Goal: Task Accomplishment & Management: Manage account settings

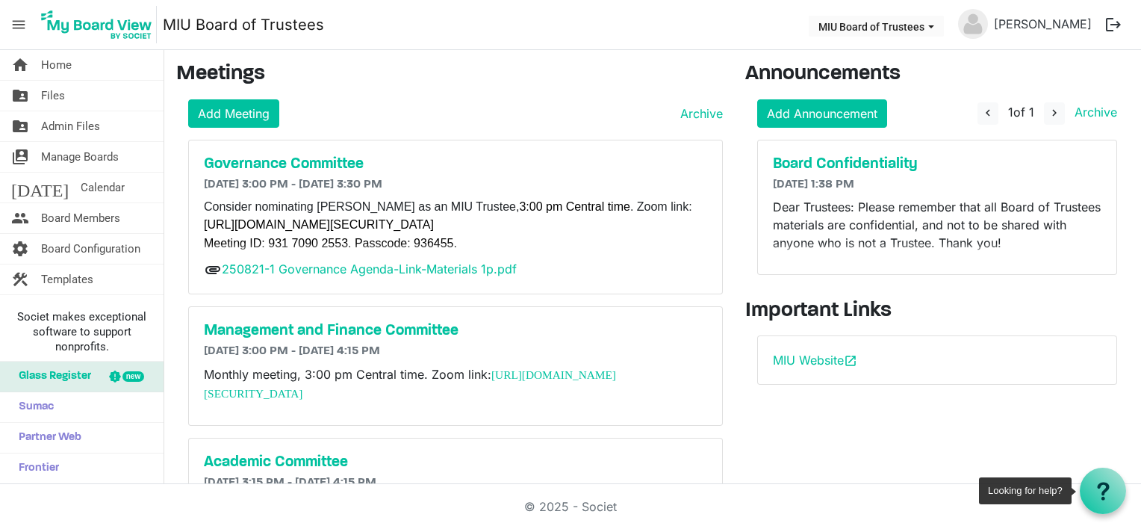
click at [1099, 490] on icon at bounding box center [1103, 491] width 19 height 19
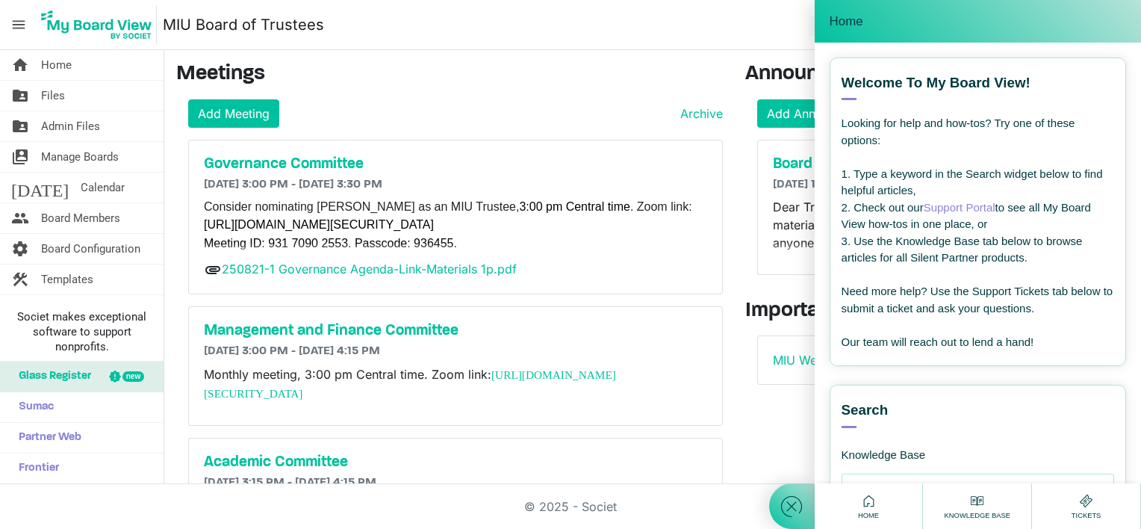
click at [1085, 503] on icon at bounding box center [1086, 500] width 19 height 19
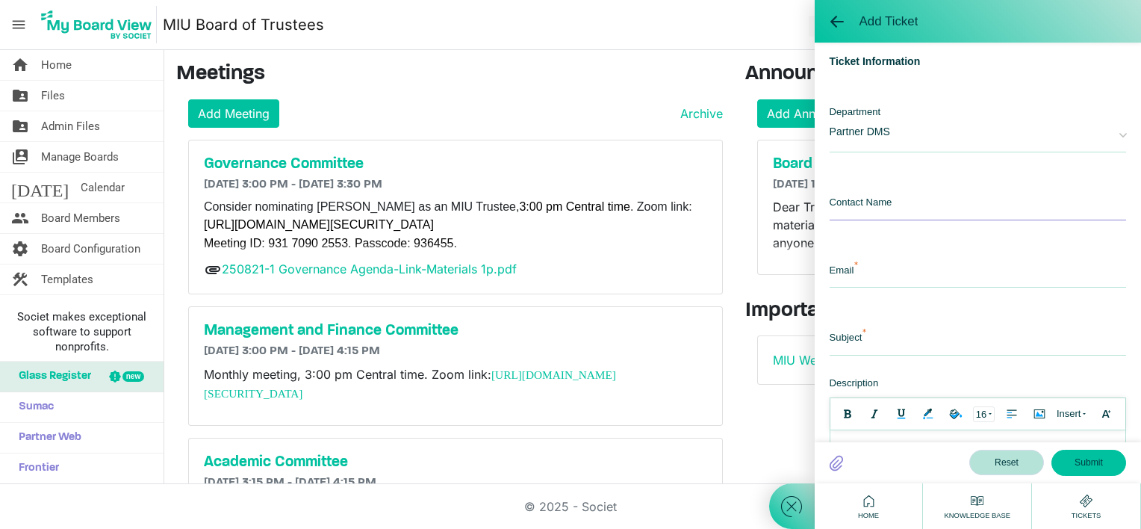
click at [881, 196] on input "text" at bounding box center [978, 204] width 297 height 32
type input "Elaine"
click at [853, 275] on input "email" at bounding box center [978, 271] width 297 height 32
type input "boardoftrustees@miu.edu"
type input "Deleting a pending email invitation"
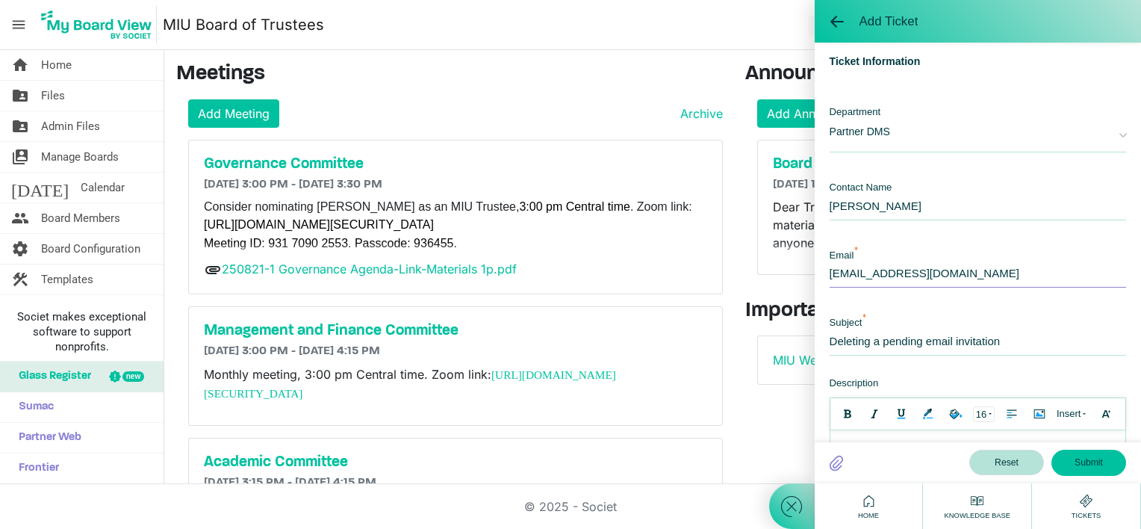
scroll to position [75, 0]
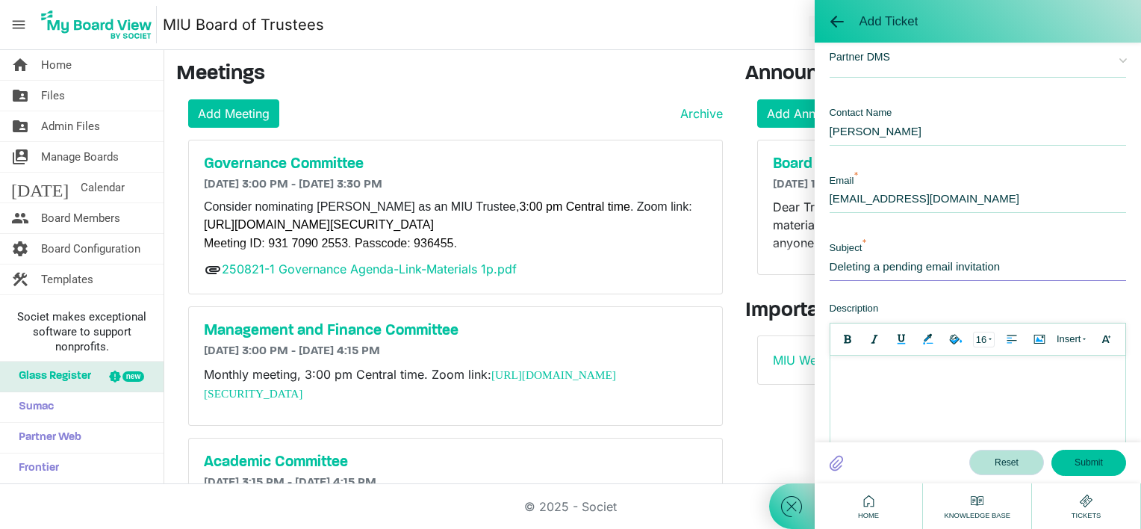
drag, startPoint x: 1017, startPoint y: 261, endPoint x: 809, endPoint y: 267, distance: 207.7
click at [809, 267] on div "Add Ticket Welcome! How can I help you ? --- email --- Template Choose A Templa…" at bounding box center [955, 264] width 372 height 529
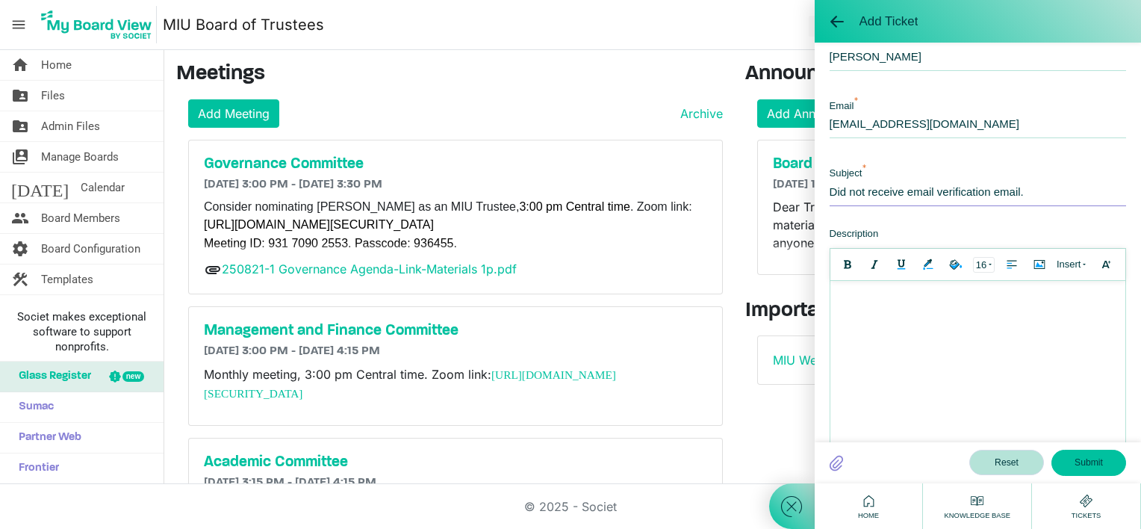
scroll to position [224, 0]
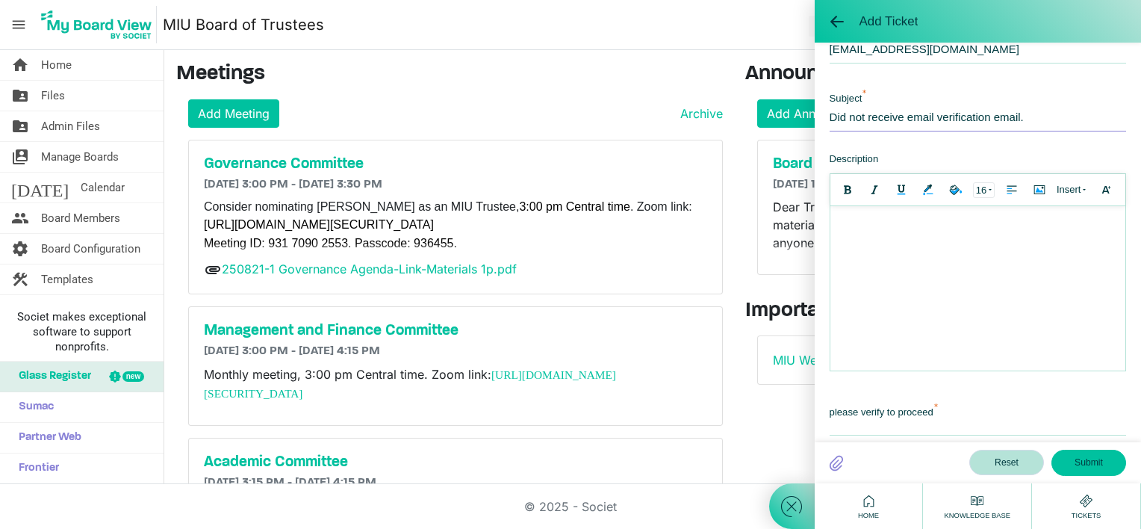
type input "Did not receive email verification email."
click at [849, 226] on div at bounding box center [977, 222] width 280 height 16
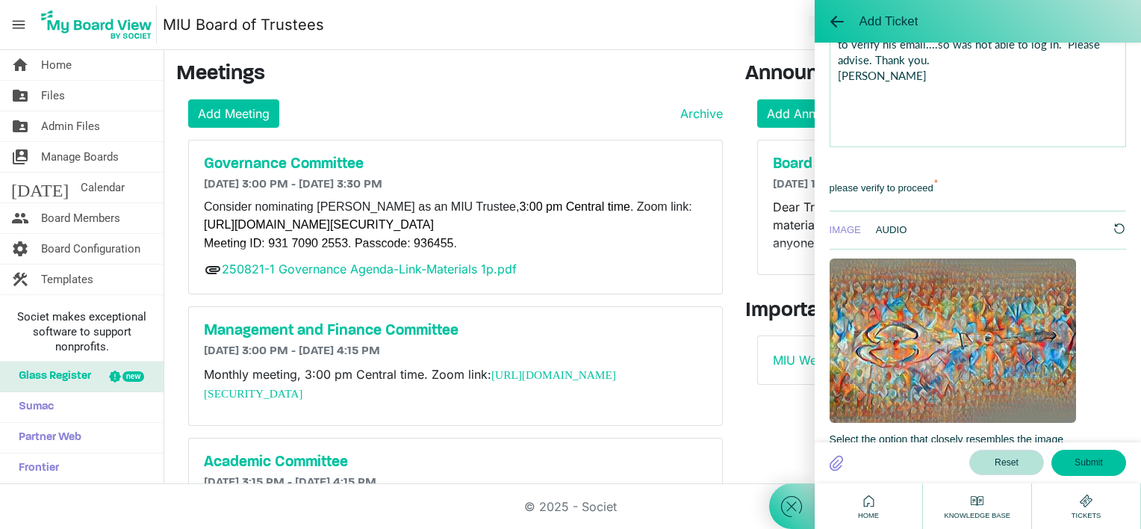
scroll to position [598, 0]
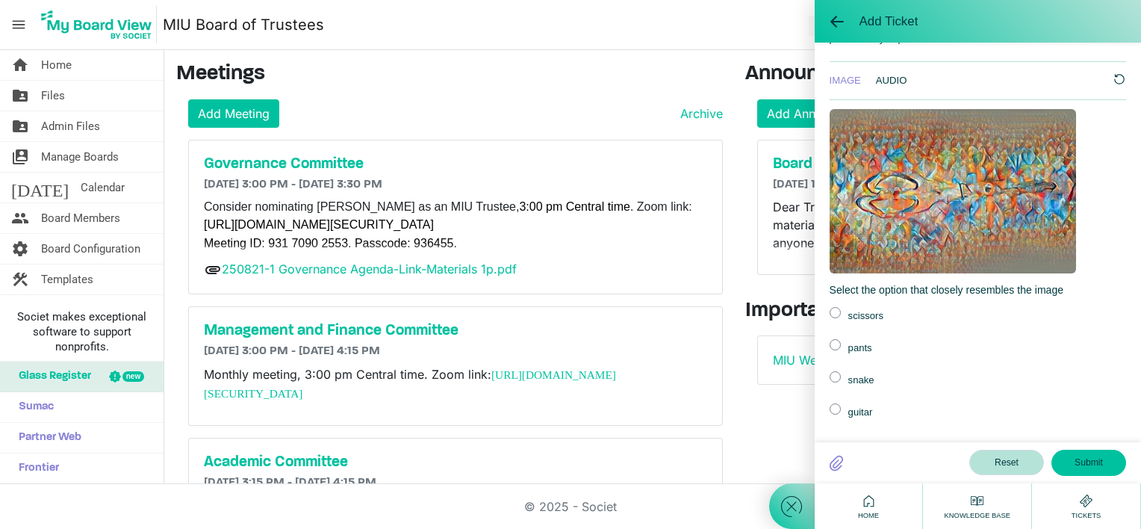
click at [837, 308] on label at bounding box center [835, 312] width 11 height 11
click at [0, 0] on input "radio" at bounding box center [0, 0] width 0 height 0
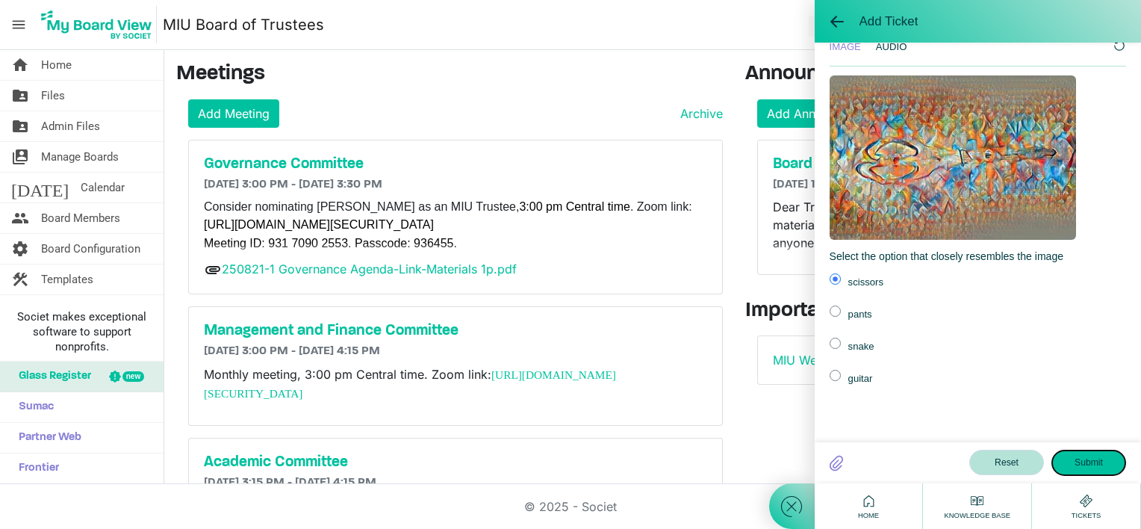
click at [1080, 458] on button "Submit" at bounding box center [1089, 462] width 75 height 25
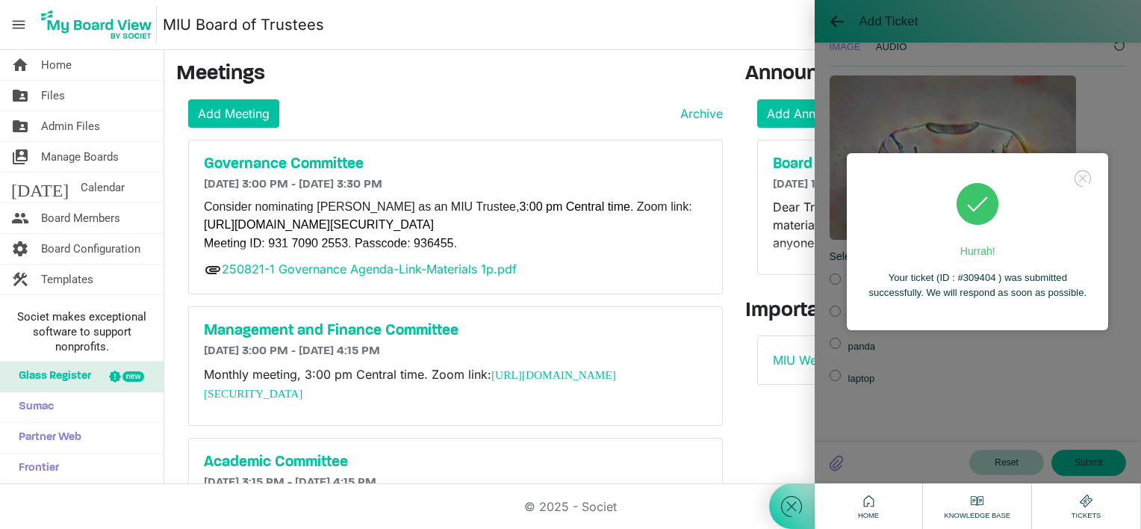
click at [1081, 177] on icon at bounding box center [1083, 178] width 21 height 21
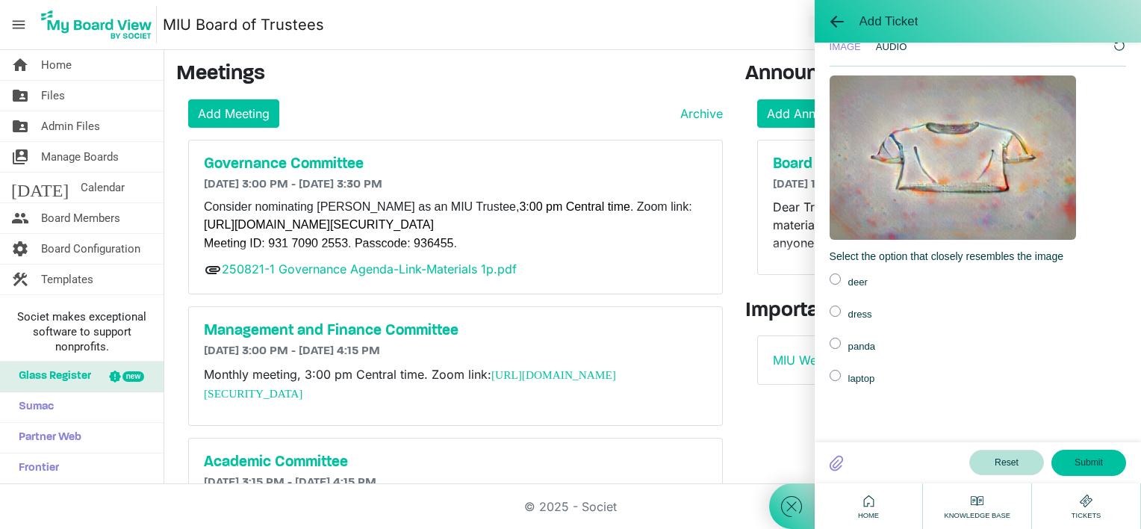
click at [646, 67] on h3 "Meetings" at bounding box center [449, 74] width 547 height 25
click at [55, 96] on span "Files" at bounding box center [53, 96] width 24 height 30
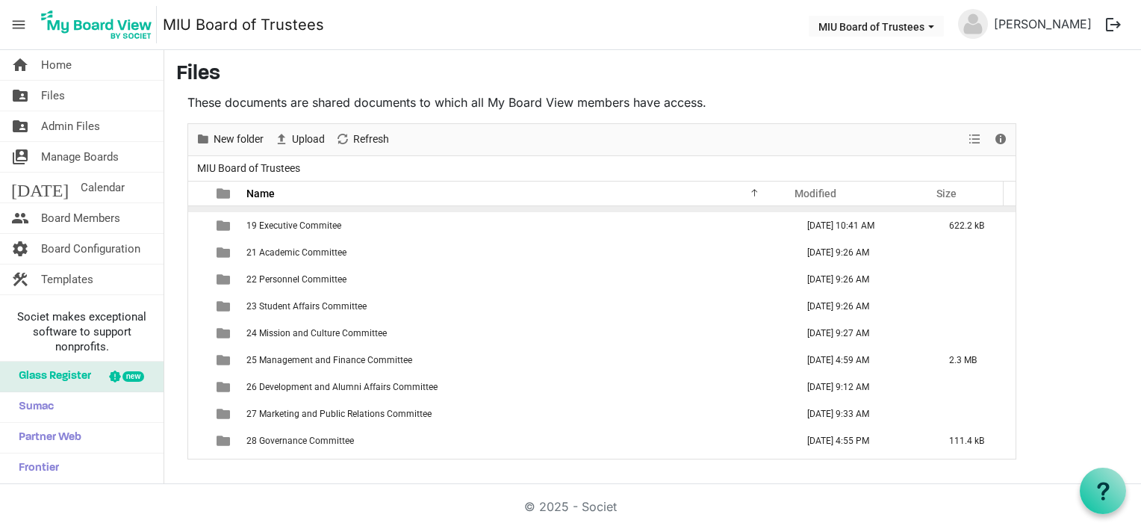
scroll to position [96, 0]
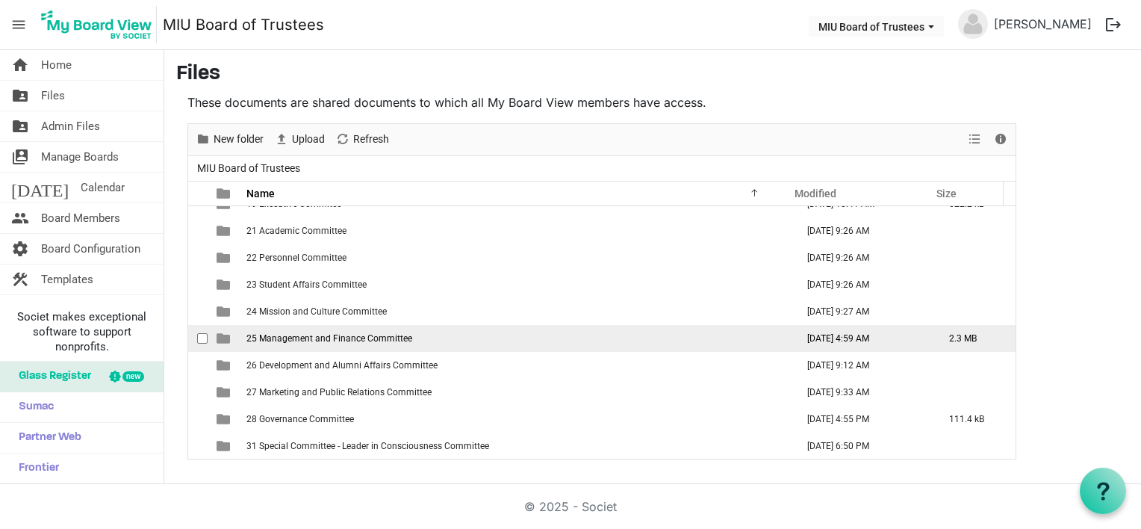
click at [317, 335] on span "25 Management and Finance Committee" at bounding box center [329, 338] width 166 height 10
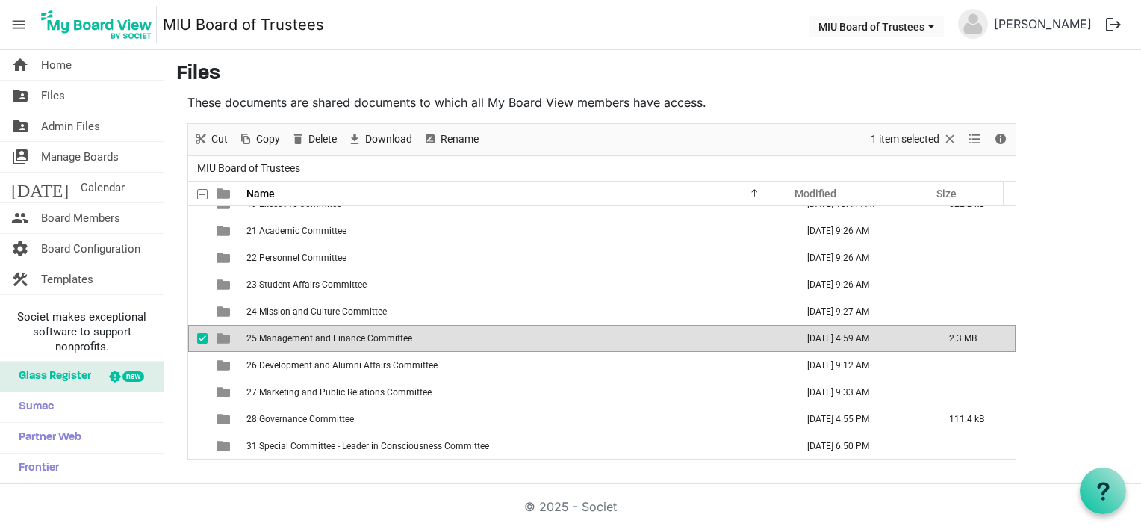
click at [317, 335] on span "25 Management and Finance Committee" at bounding box center [329, 338] width 166 height 10
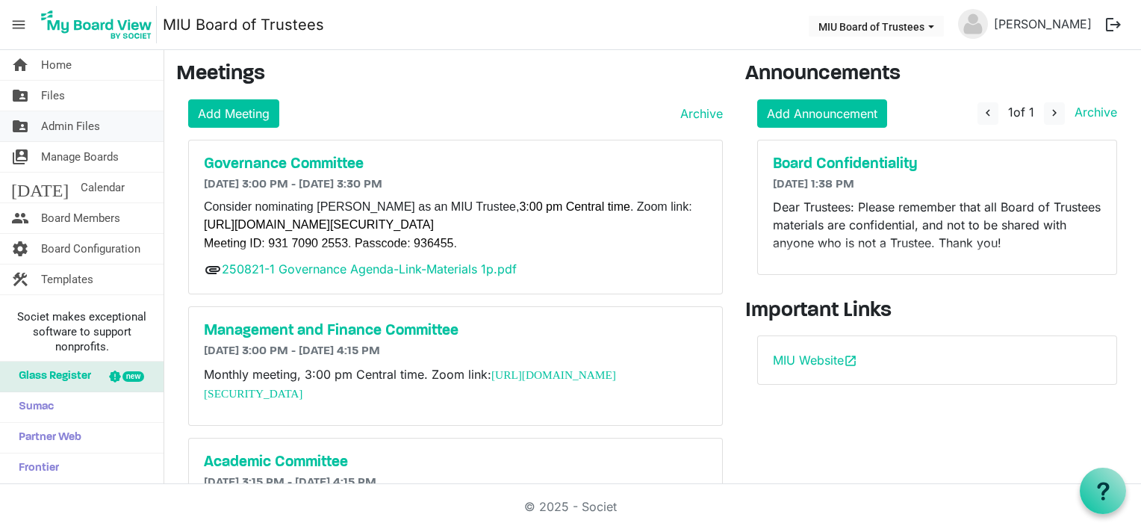
click at [64, 124] on span "Admin Files" at bounding box center [70, 126] width 59 height 30
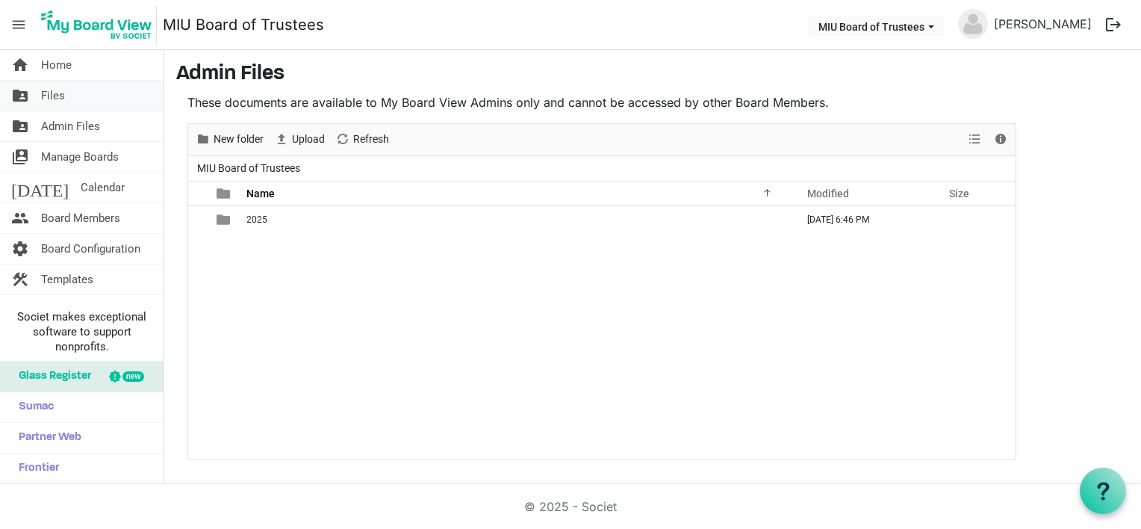
click at [49, 93] on span "Files" at bounding box center [53, 96] width 24 height 30
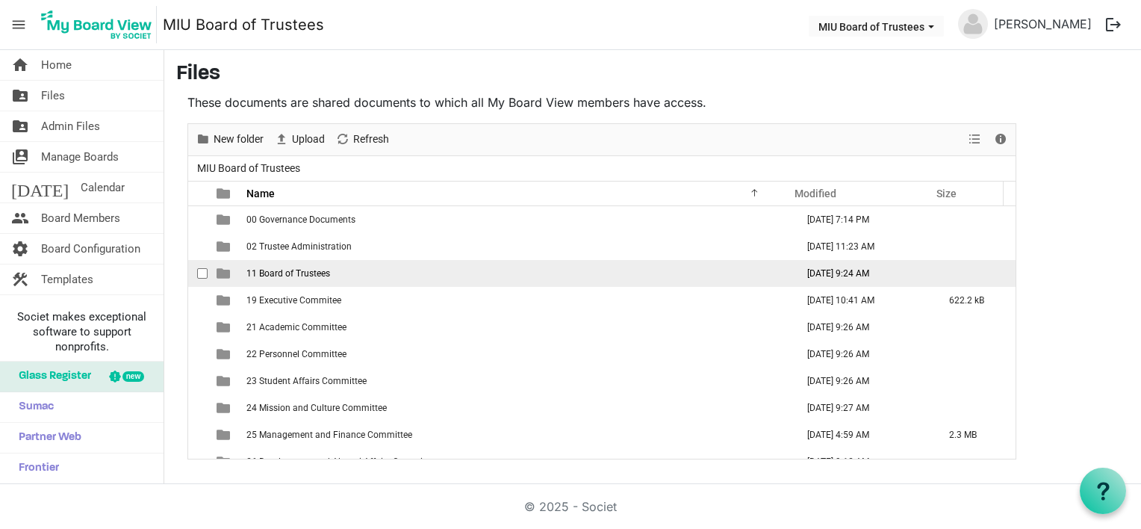
click at [278, 272] on span "11 Board of Trustees" at bounding box center [288, 273] width 84 height 10
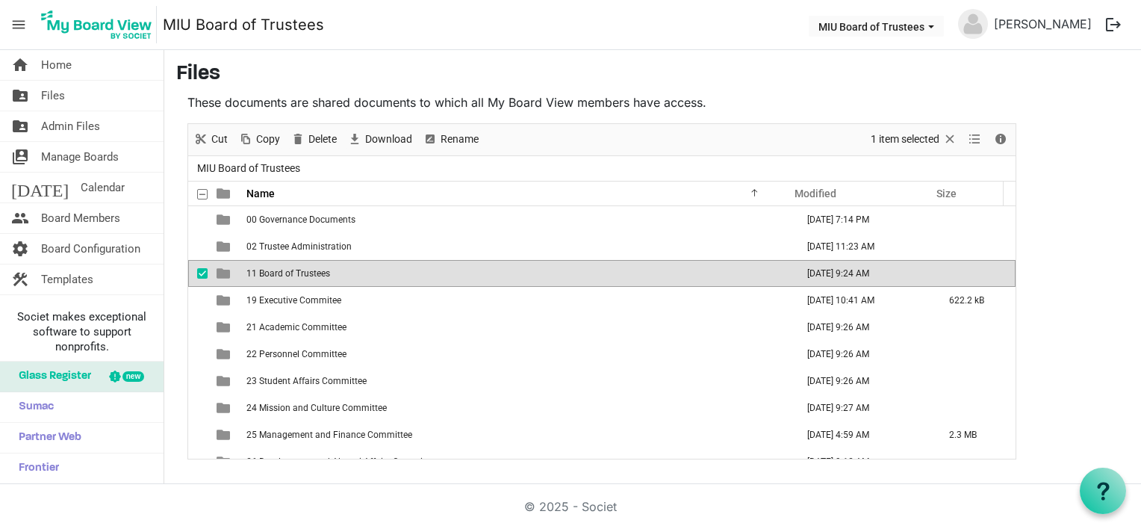
click at [277, 272] on span "11 Board of Trustees" at bounding box center [288, 273] width 84 height 10
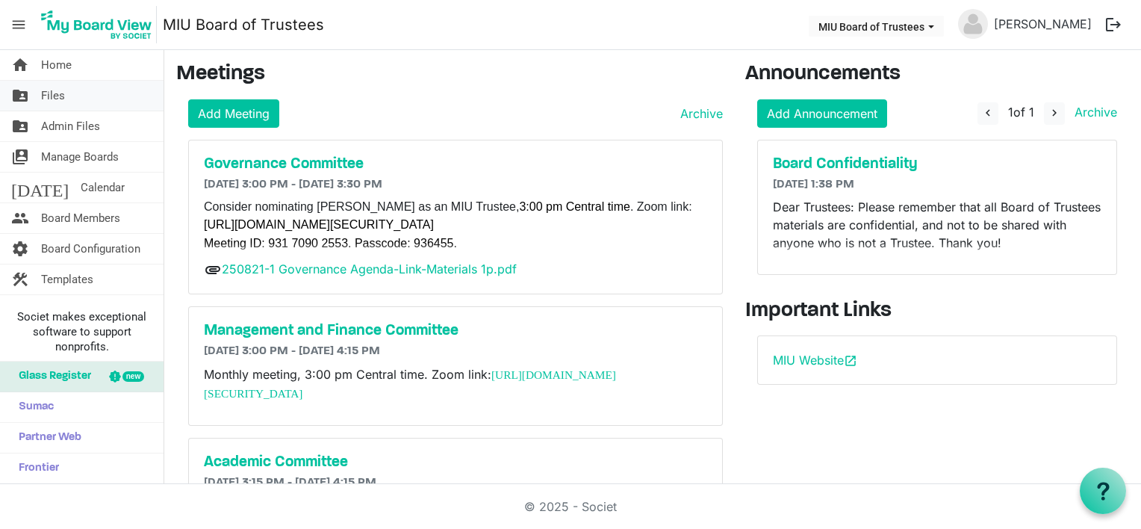
click at [58, 97] on span "Files" at bounding box center [53, 96] width 24 height 30
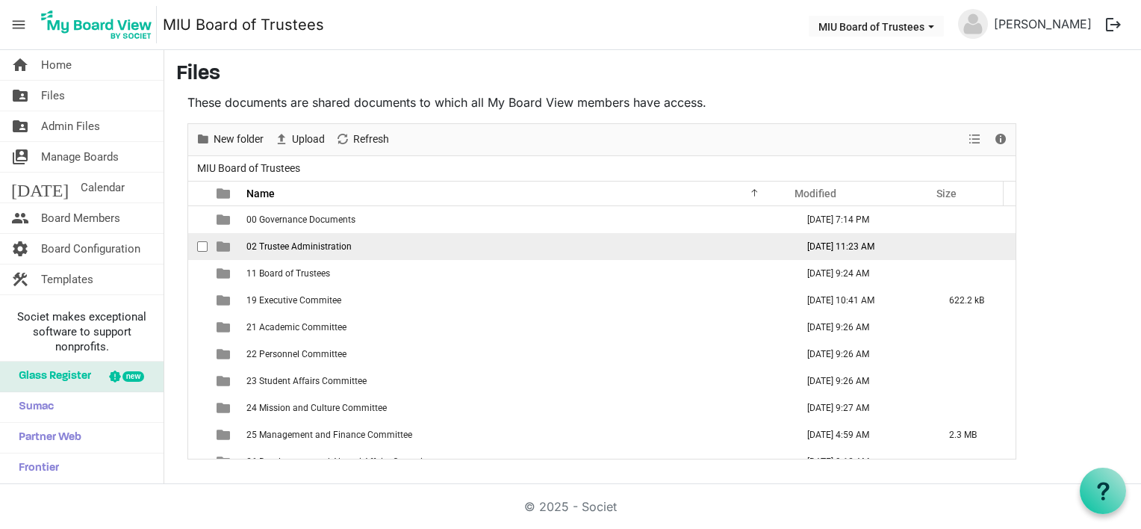
click at [300, 246] on span "02 Trustee Administration" at bounding box center [298, 246] width 105 height 10
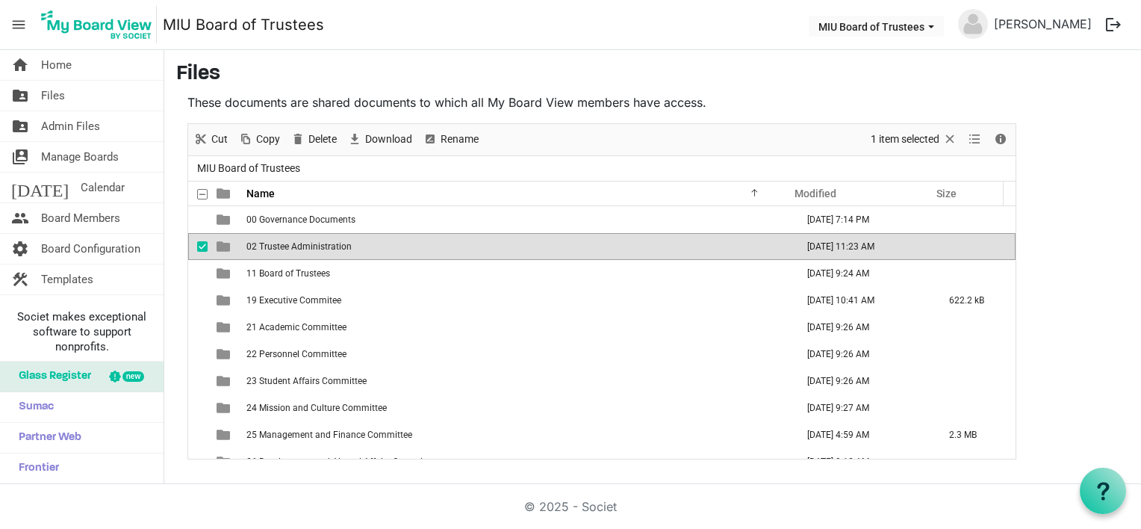
click at [300, 246] on span "02 Trustee Administration" at bounding box center [298, 246] width 105 height 10
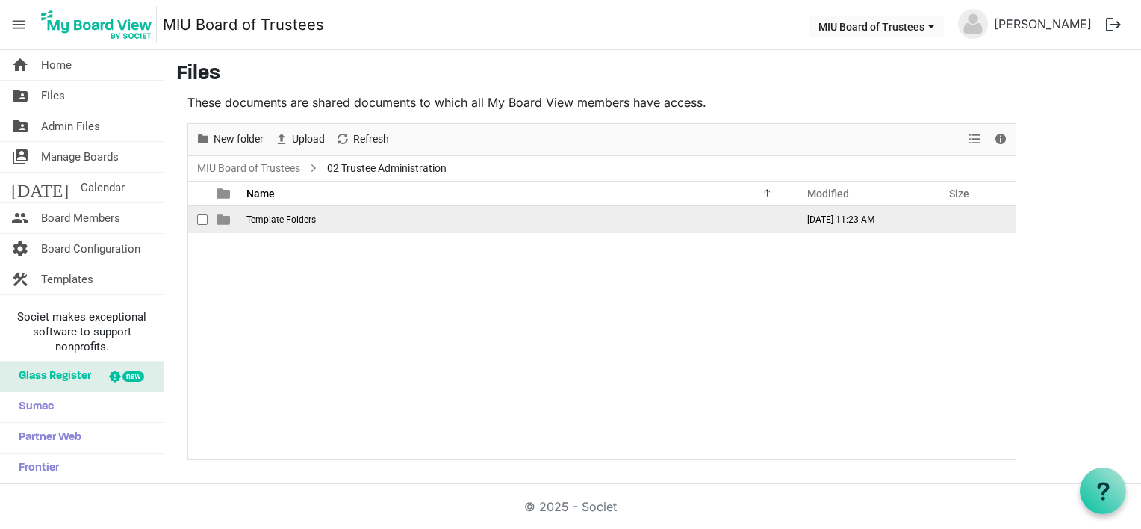
click at [223, 218] on span "is template cell column header type" at bounding box center [223, 219] width 13 height 13
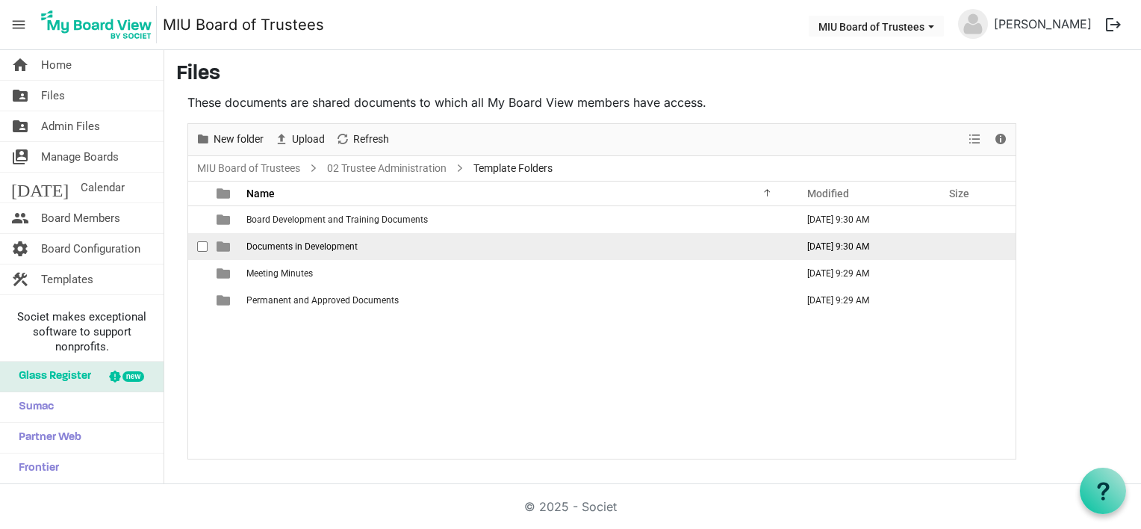
click at [223, 244] on span "is template cell column header type" at bounding box center [223, 246] width 13 height 13
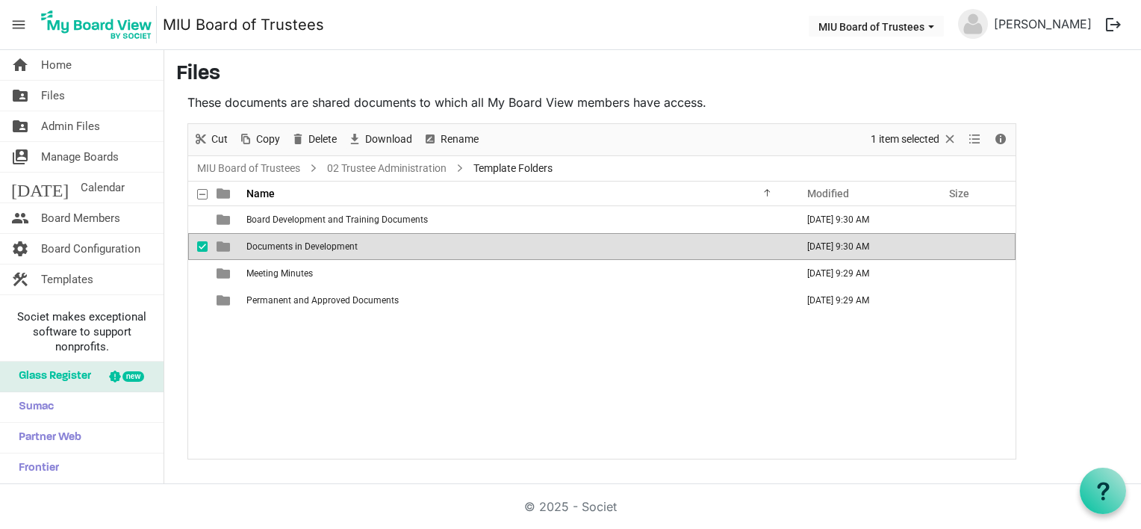
click at [223, 244] on span "is template cell column header type" at bounding box center [223, 246] width 13 height 13
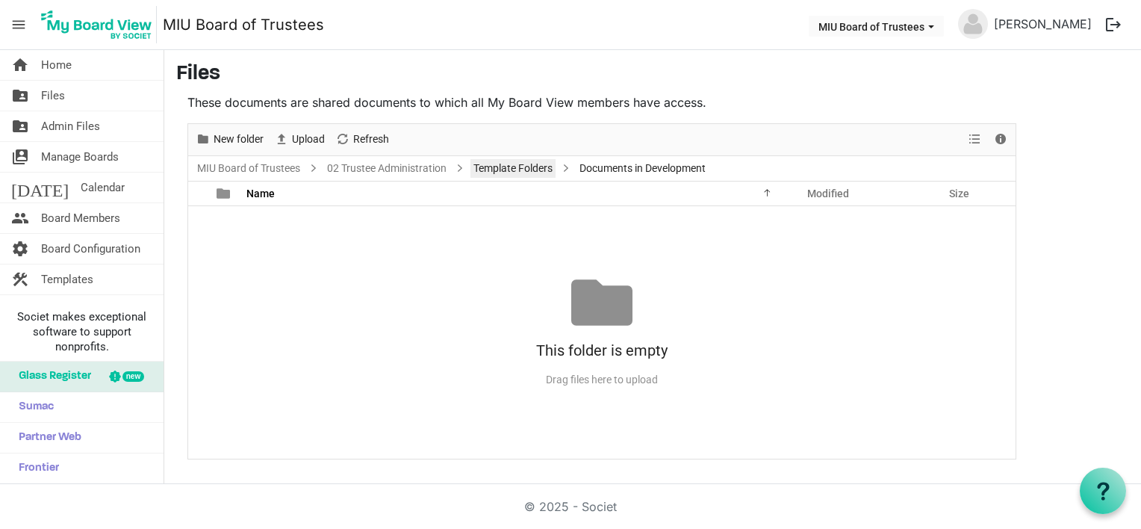
click at [521, 164] on link "Template Folders" at bounding box center [513, 168] width 85 height 19
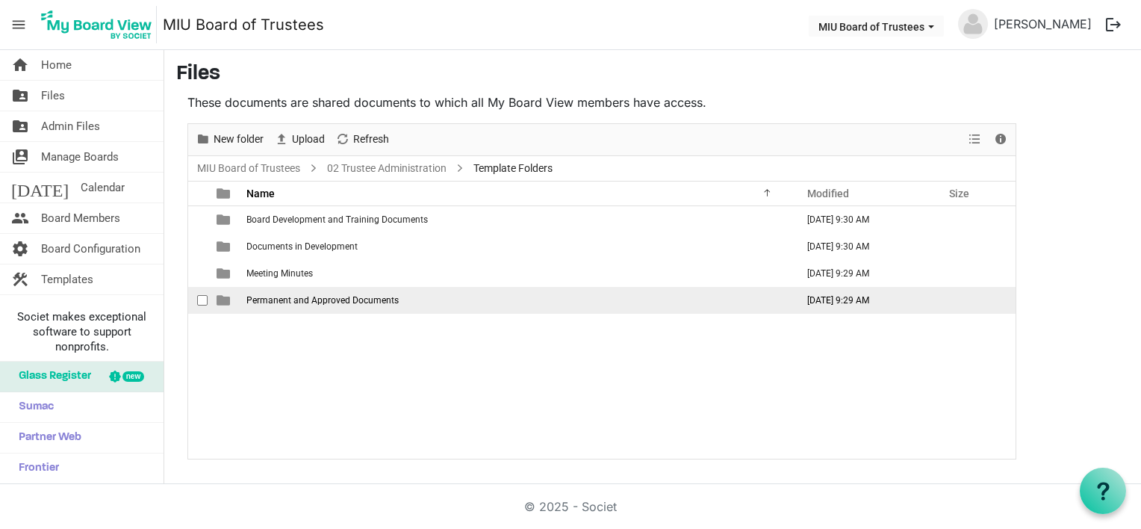
click at [224, 299] on span "is template cell column header type" at bounding box center [223, 300] width 13 height 13
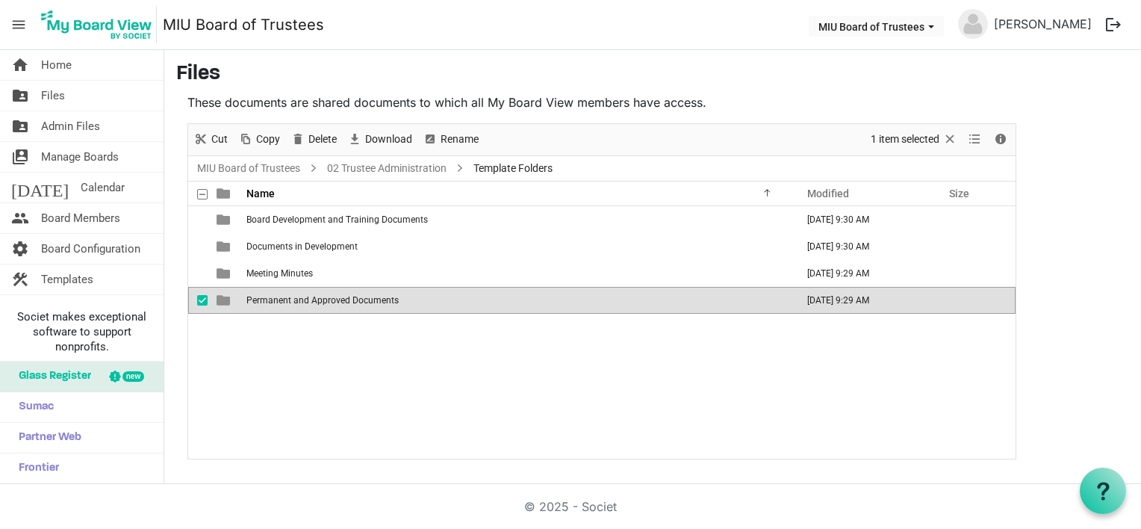
click at [224, 299] on span "is template cell column header type" at bounding box center [223, 300] width 13 height 13
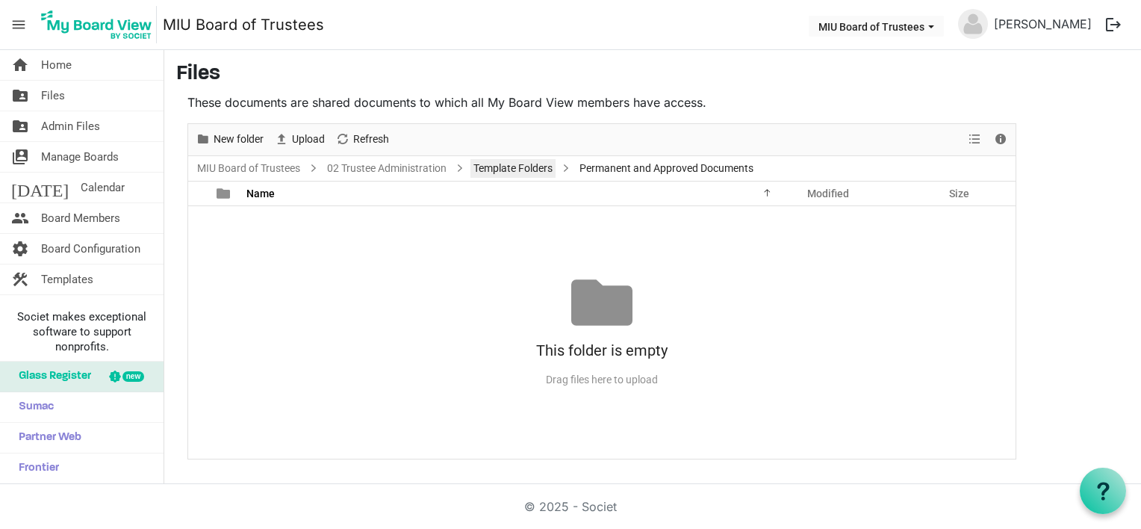
click at [514, 170] on link "Template Folders" at bounding box center [513, 168] width 85 height 19
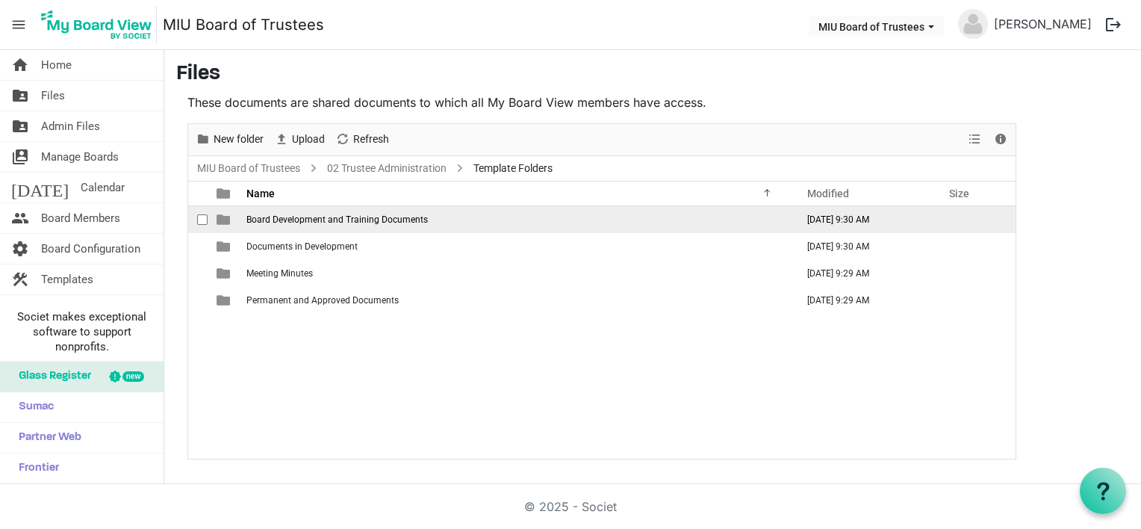
click at [269, 214] on span "Board Development and Training Documents" at bounding box center [336, 219] width 181 height 10
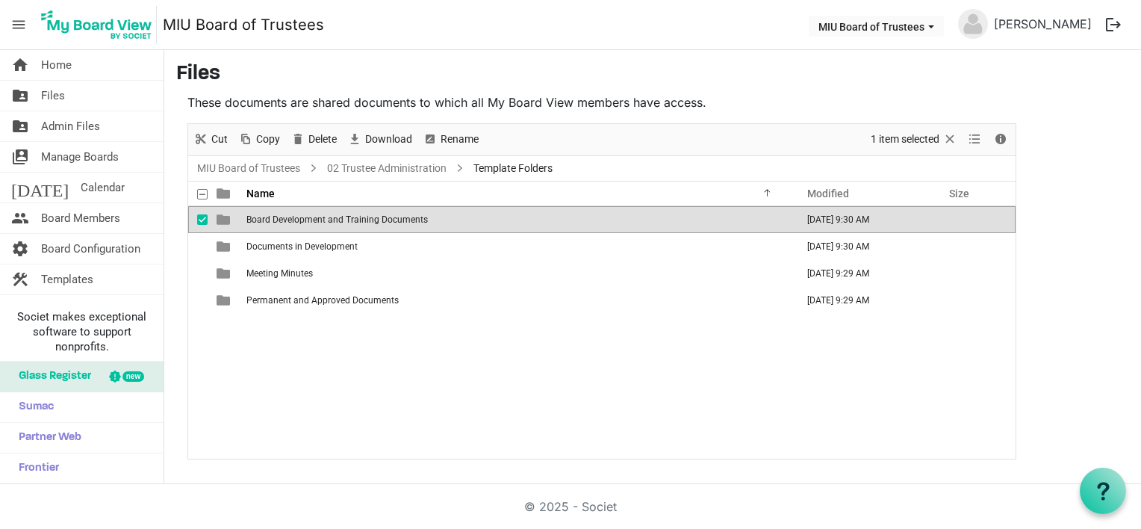
click at [269, 214] on span "Board Development and Training Documents" at bounding box center [336, 219] width 181 height 10
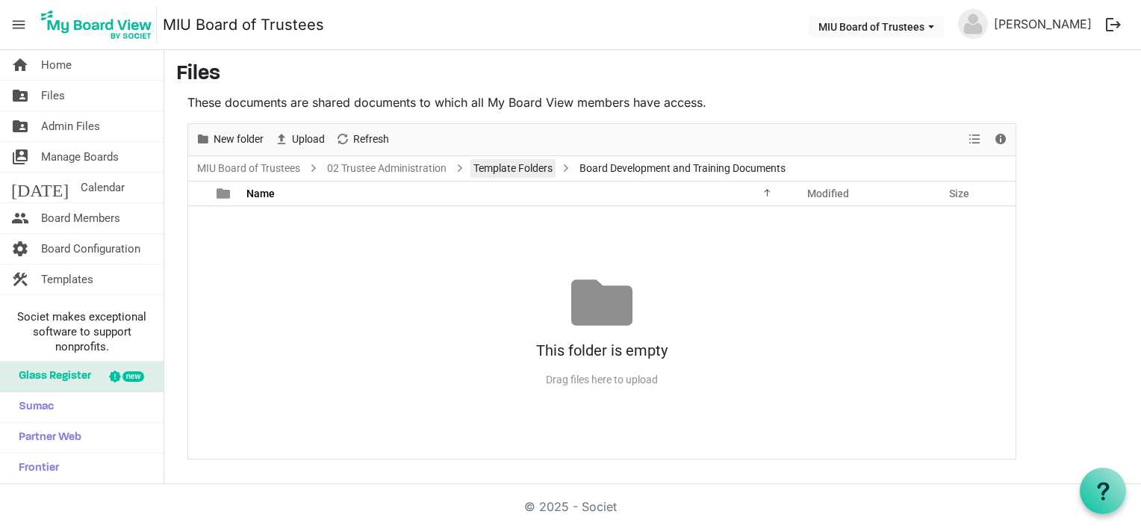
click at [523, 169] on link "Template Folders" at bounding box center [513, 168] width 85 height 19
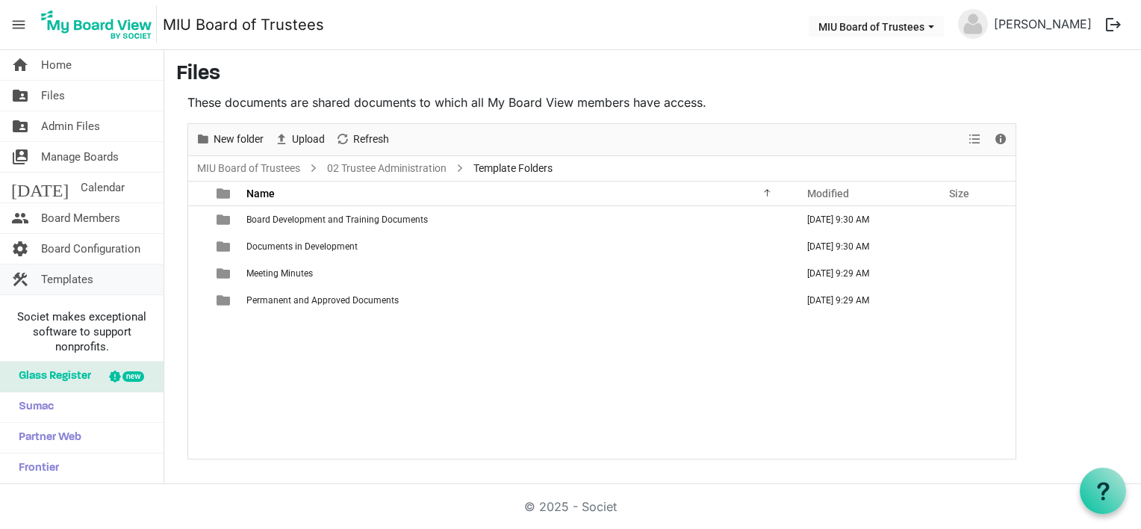
click at [86, 276] on span "Templates" at bounding box center [67, 279] width 52 height 30
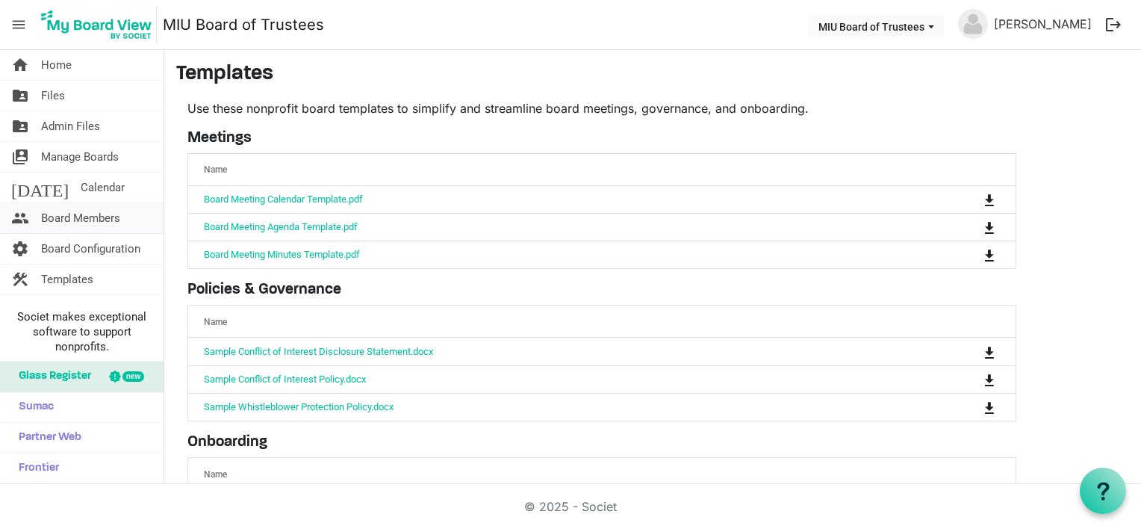
click at [85, 217] on span "Board Members" at bounding box center [80, 218] width 79 height 30
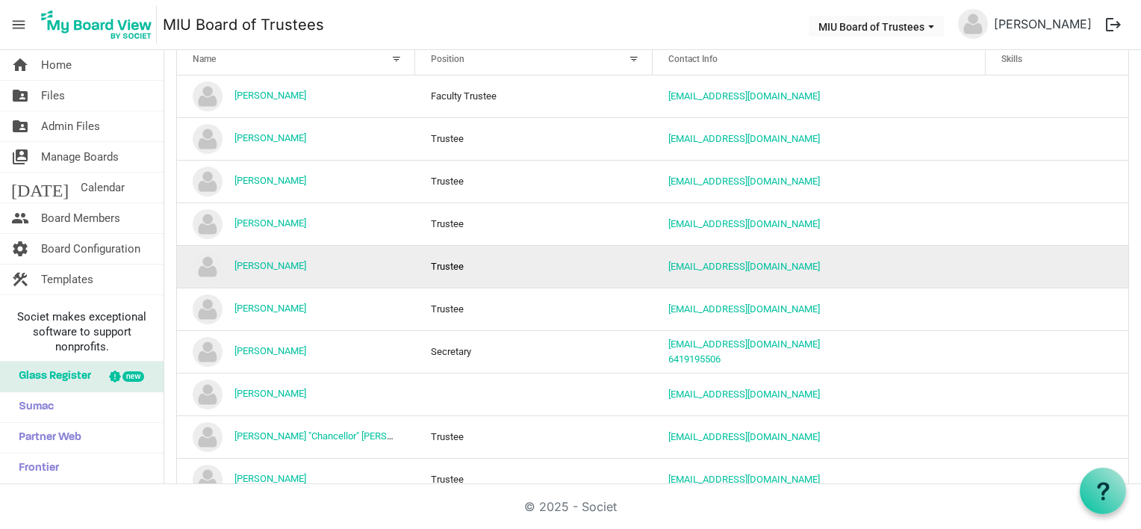
scroll to position [224, 0]
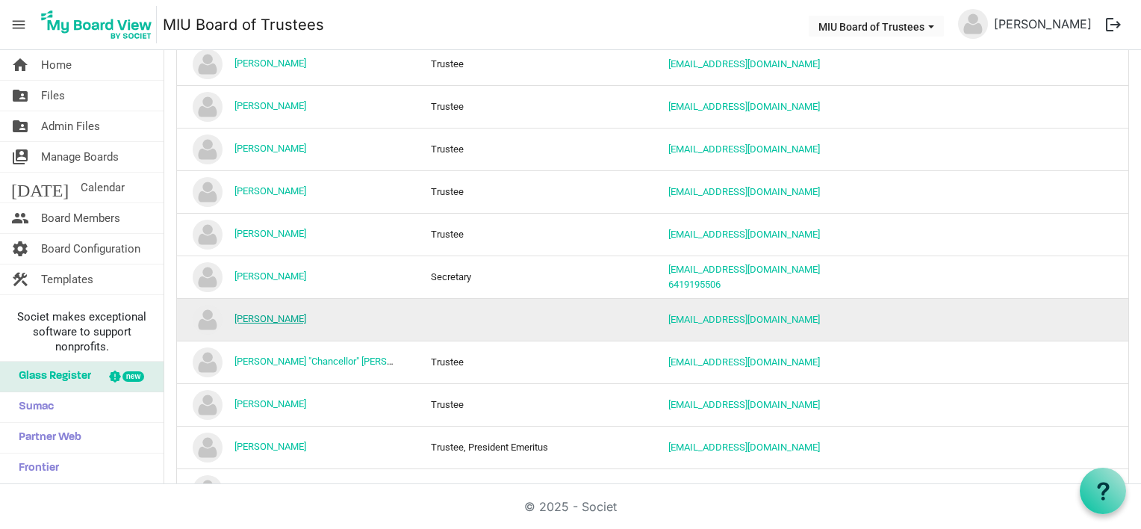
click at [271, 316] on link "[PERSON_NAME]" at bounding box center [271, 318] width 72 height 11
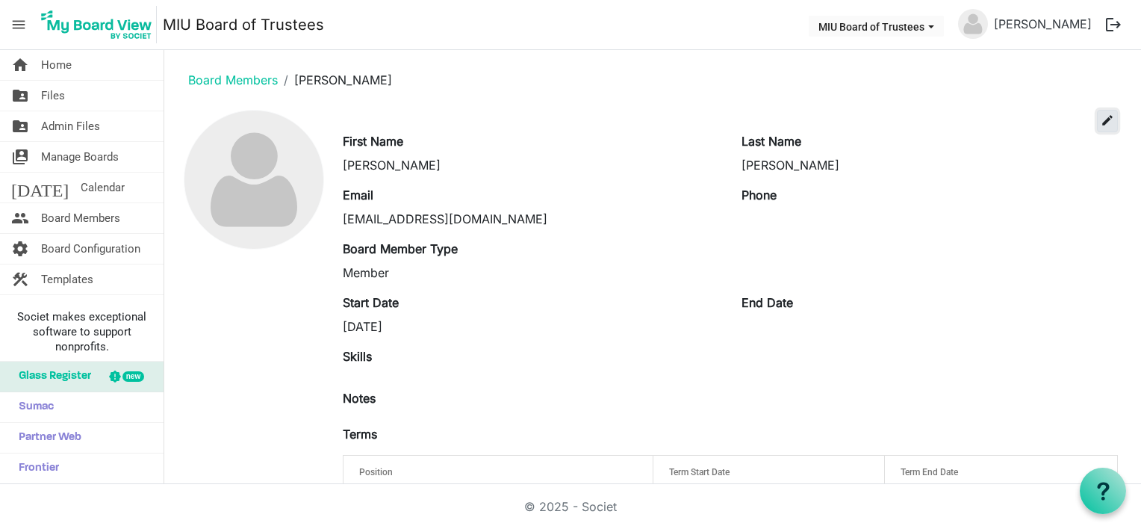
click at [1101, 120] on span "edit" at bounding box center [1107, 120] width 13 height 13
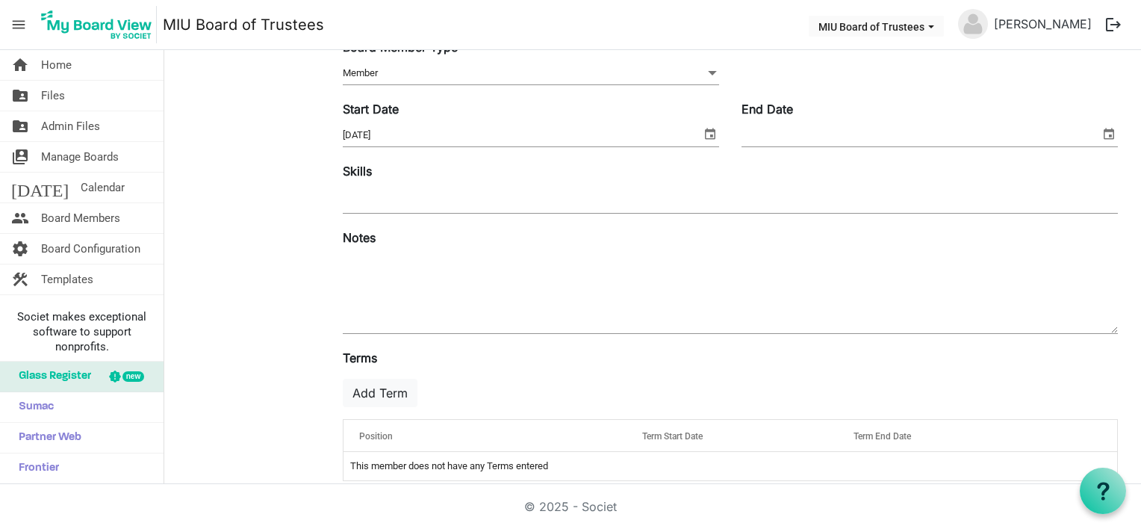
scroll to position [243, 0]
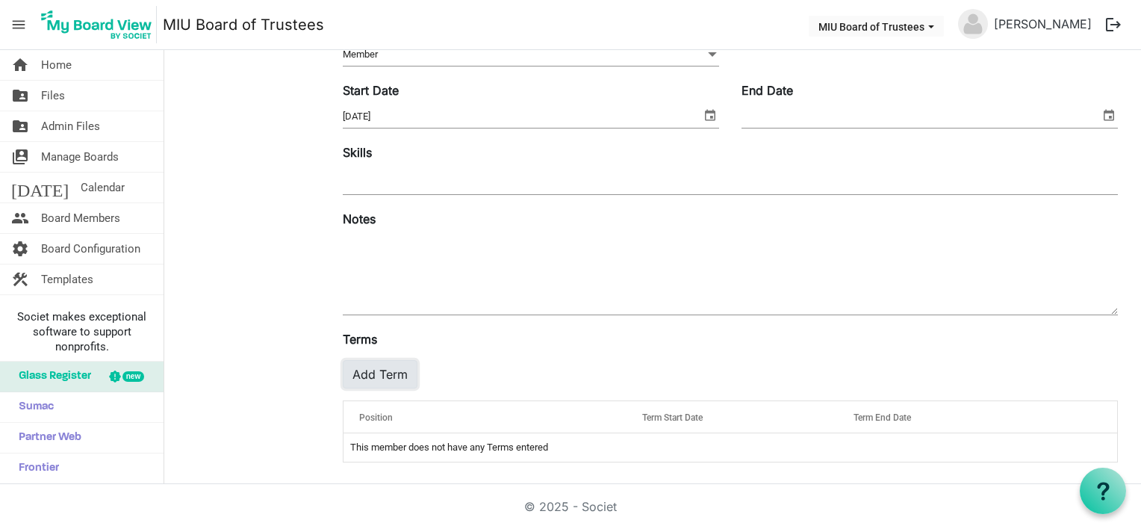
click at [362, 376] on button "Add Term" at bounding box center [380, 374] width 75 height 28
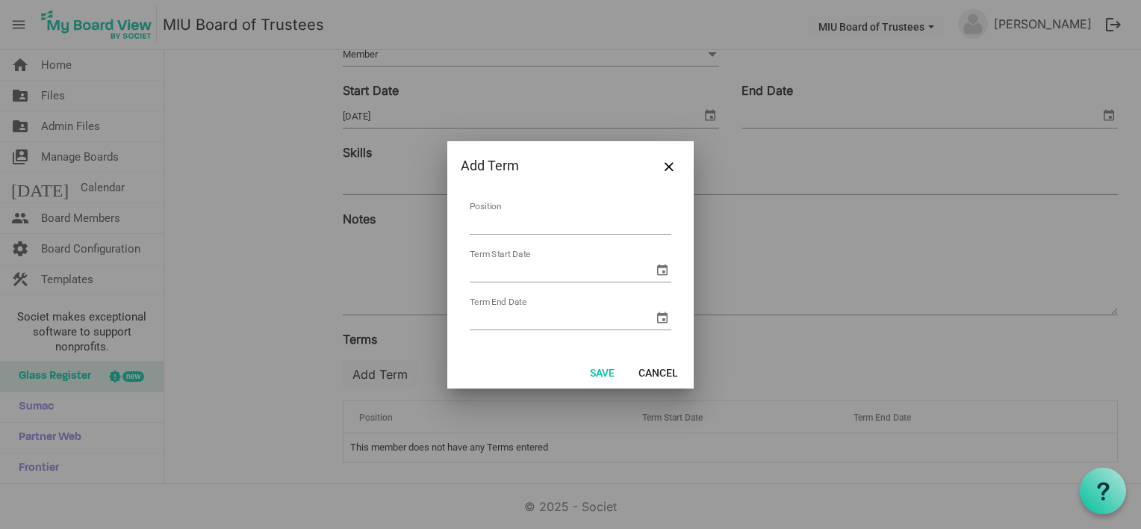
click at [496, 219] on input "Position" at bounding box center [571, 222] width 202 height 23
type input "Trustee"
click at [508, 271] on input "Term Start Date" at bounding box center [562, 270] width 184 height 22
click at [661, 272] on span "select" at bounding box center [663, 270] width 18 height 18
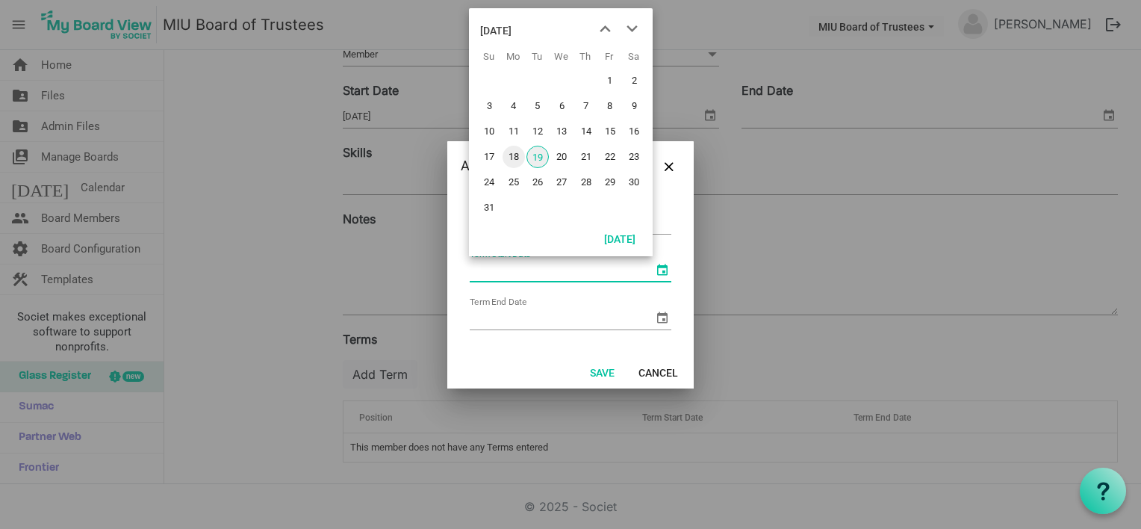
click at [516, 155] on span "18" at bounding box center [514, 157] width 22 height 22
type input "8/18/2025"
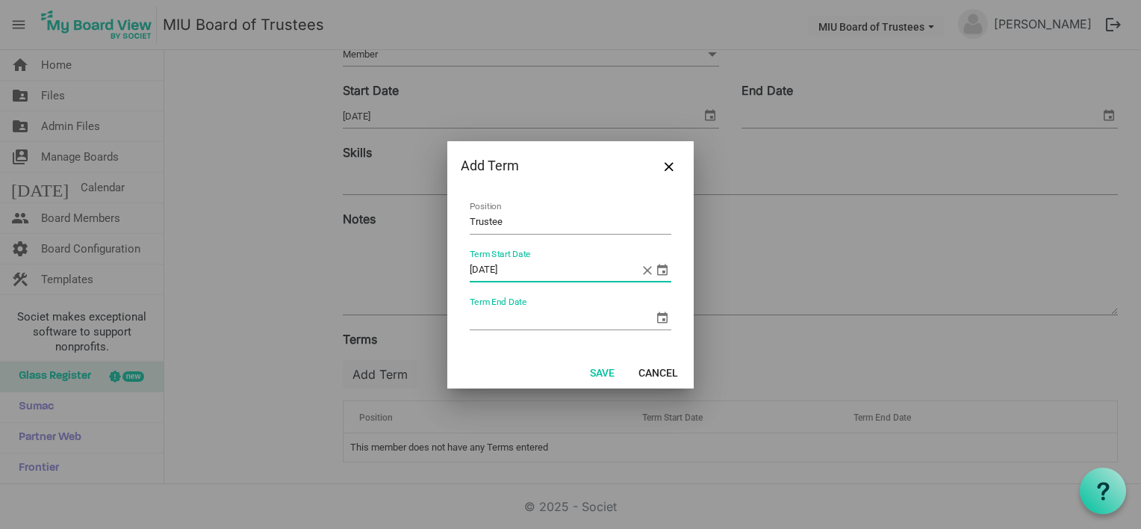
click at [496, 316] on input "Term End Date" at bounding box center [562, 318] width 184 height 22
type input "8/18/2030"
click at [608, 370] on button "Save" at bounding box center [602, 372] width 44 height 21
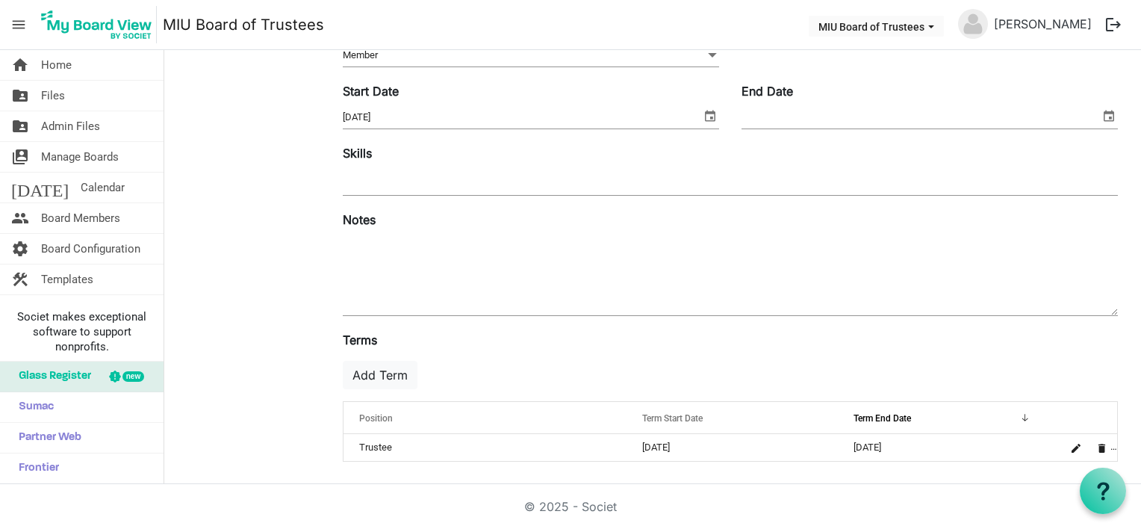
scroll to position [0, 0]
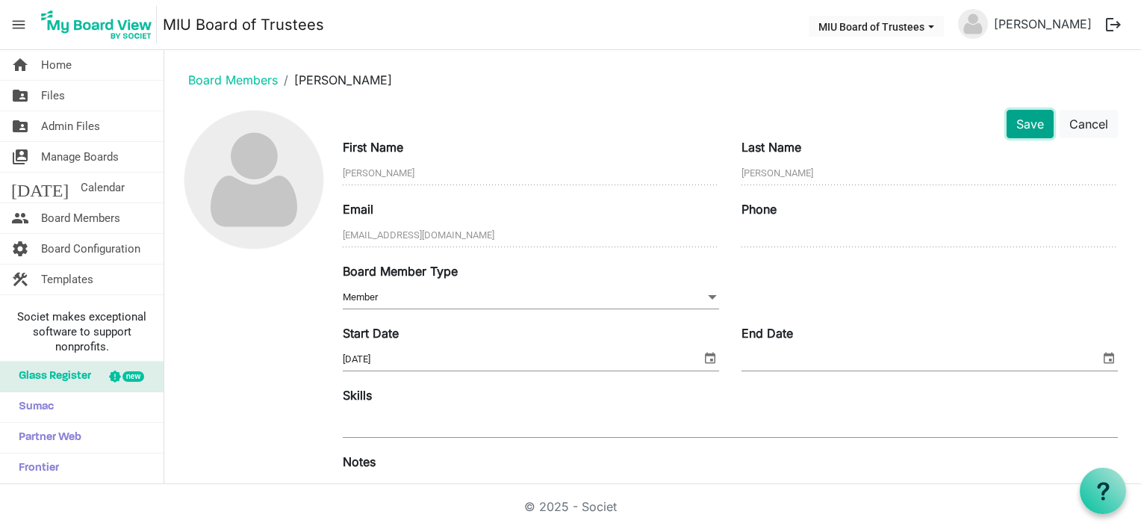
click at [1021, 122] on button "Save" at bounding box center [1030, 124] width 47 height 28
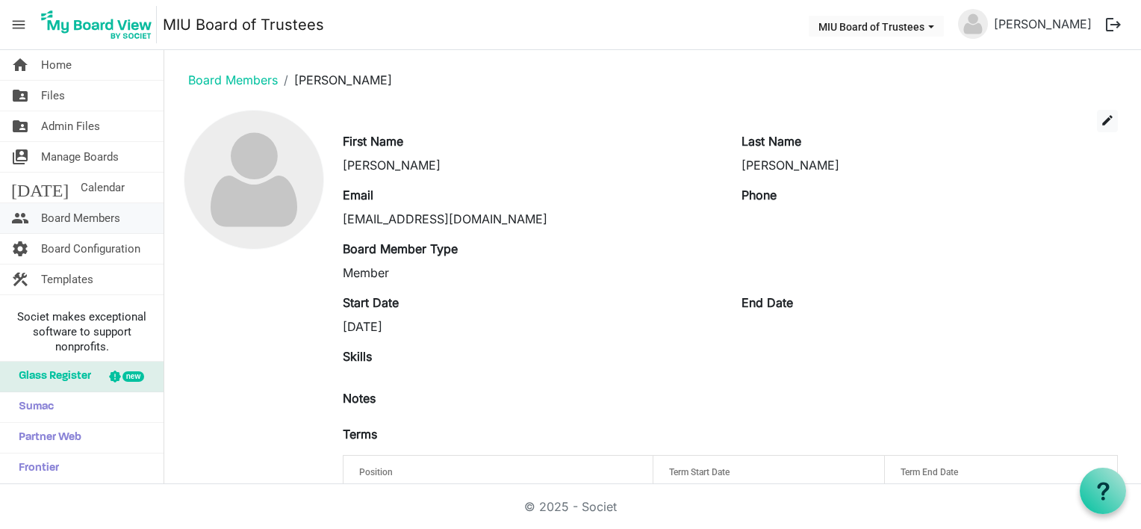
click at [66, 218] on span "Board Members" at bounding box center [80, 218] width 79 height 30
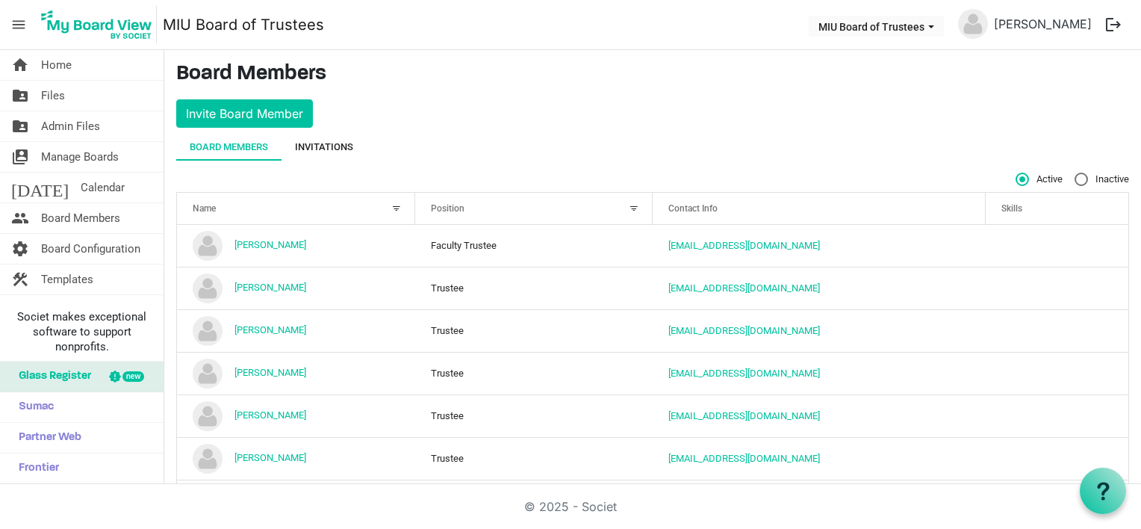
click at [329, 146] on div "Invitations" at bounding box center [324, 147] width 58 height 15
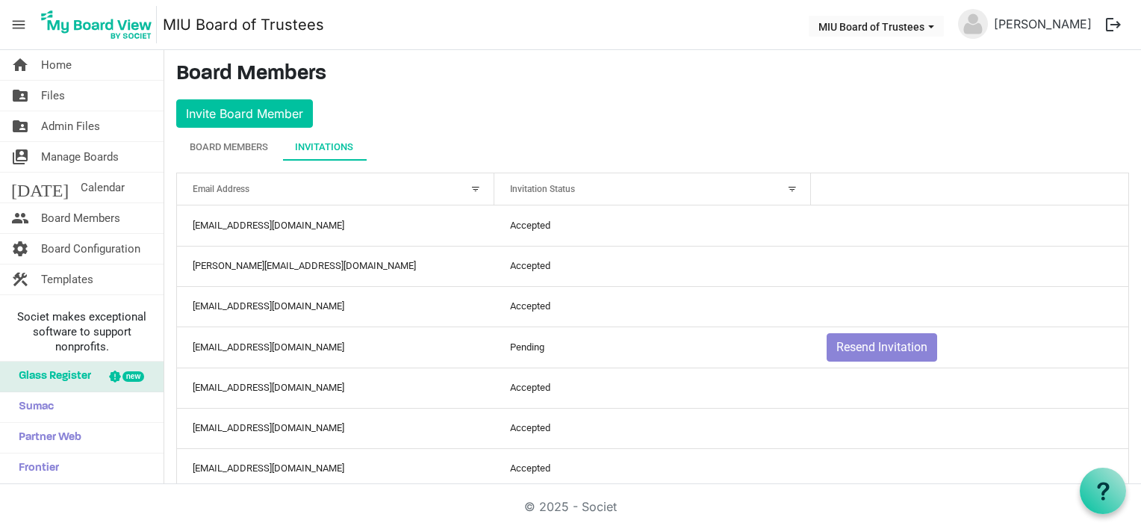
click at [785, 189] on div at bounding box center [792, 189] width 16 height 16
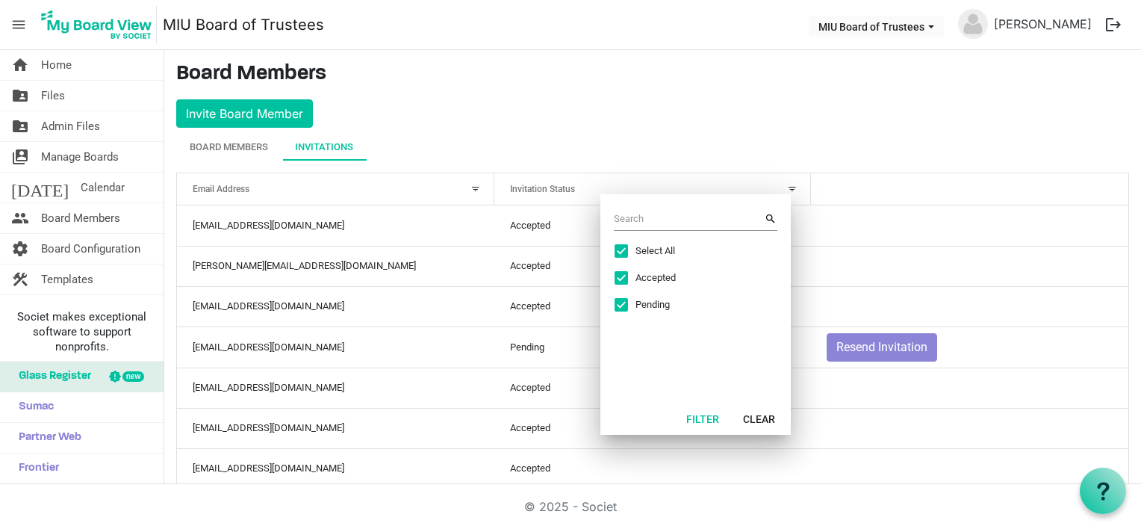
click at [618, 244] on span "Excel filter dialog" at bounding box center [621, 250] width 13 height 13
checkbox input "false"
click at [621, 299] on span "Excel filter dialog" at bounding box center [621, 304] width 13 height 13
checkbox input "true"
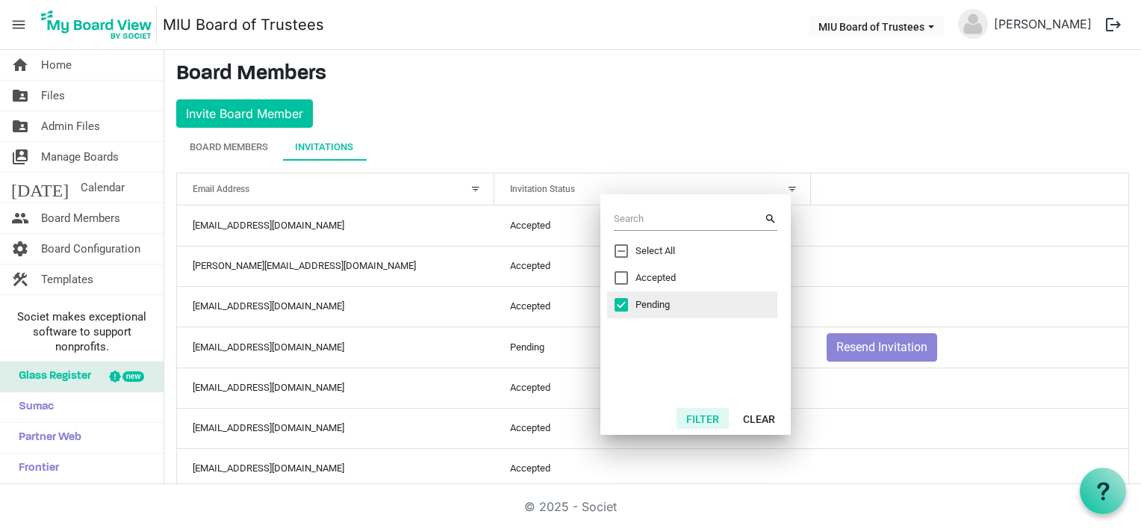
click at [705, 415] on button "Filter" at bounding box center [703, 418] width 52 height 21
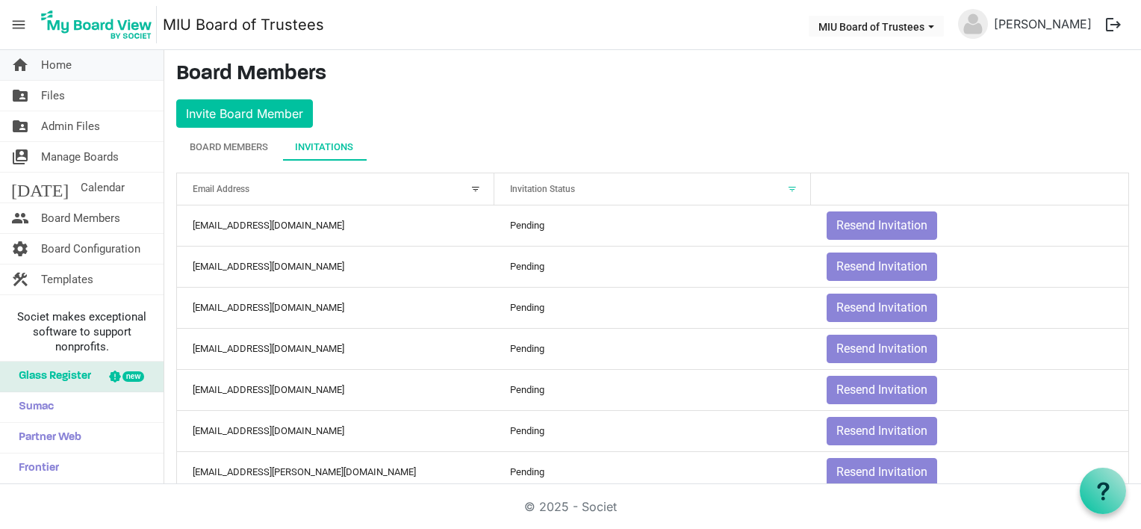
click at [59, 62] on span "Home" at bounding box center [56, 65] width 31 height 30
